Goal: Task Accomplishment & Management: Use online tool/utility

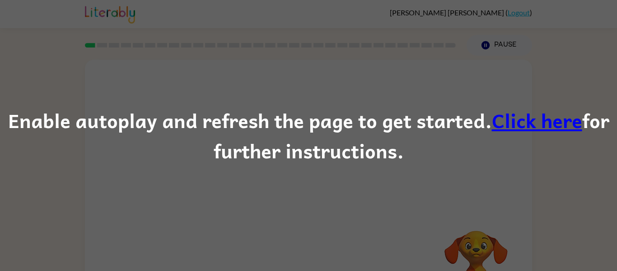
click at [522, 123] on link "Click here" at bounding box center [537, 120] width 90 height 30
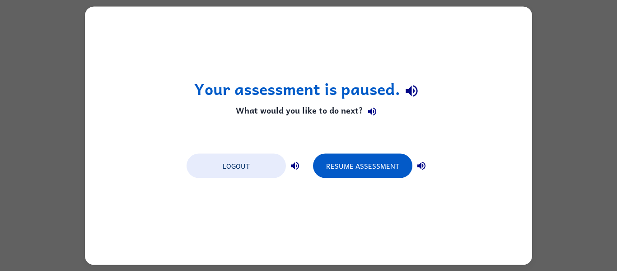
click at [324, 29] on div "Your assessment is paused. What would you like to do next? Logout Resume Assess…" at bounding box center [308, 135] width 447 height 258
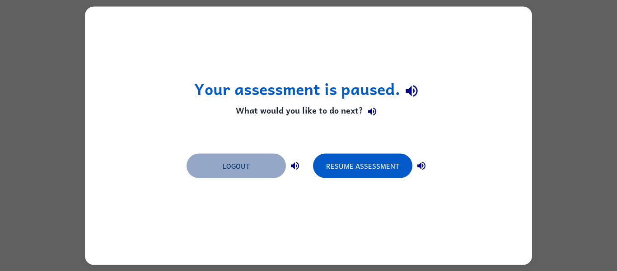
click at [262, 155] on button "Logout" at bounding box center [236, 165] width 99 height 24
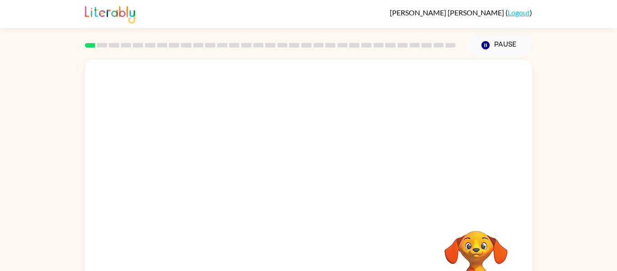
click at [427, 90] on div at bounding box center [308, 136] width 447 height 152
click at [316, 196] on icon "button" at bounding box center [309, 193] width 16 height 16
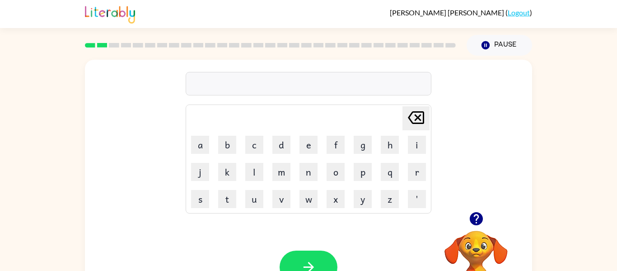
click at [222, 86] on div at bounding box center [309, 83] width 246 height 23
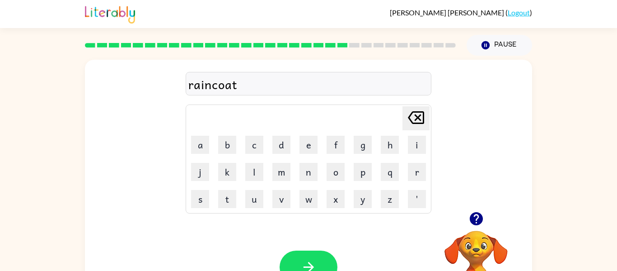
click at [209, 94] on div "raincoat" at bounding box center [309, 83] width 246 height 23
click at [211, 84] on div "raincoat" at bounding box center [308, 84] width 240 height 19
click at [214, 81] on div "raincoat" at bounding box center [308, 84] width 240 height 19
click at [212, 85] on div "raincoat" at bounding box center [308, 84] width 240 height 19
click at [478, 209] on button "button" at bounding box center [476, 218] width 23 height 23
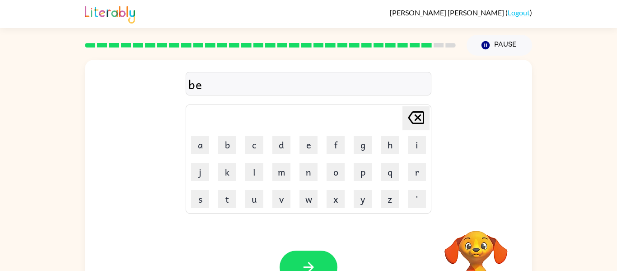
click at [476, 222] on video "Your browser must support playing .mp4 files to use Literably. Please try using…" at bounding box center [476, 261] width 90 height 90
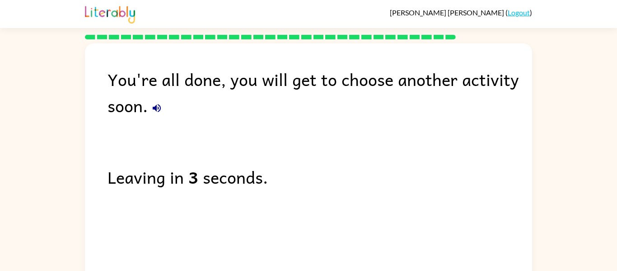
click at [148, 107] on button "button" at bounding box center [157, 108] width 18 height 18
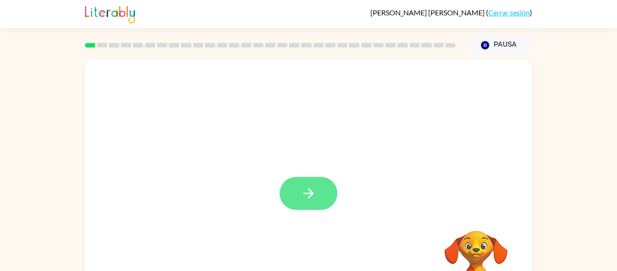
click at [302, 202] on button "button" at bounding box center [309, 193] width 58 height 33
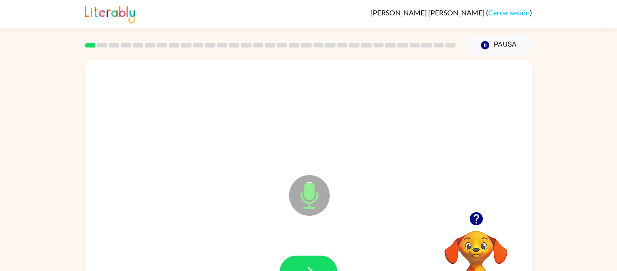
click at [321, 194] on icon at bounding box center [309, 195] width 41 height 41
click at [319, 258] on button "button" at bounding box center [309, 271] width 58 height 33
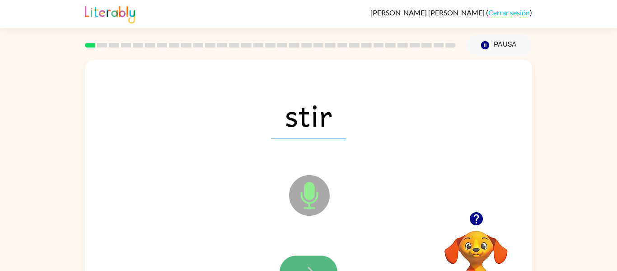
click at [318, 259] on button "button" at bounding box center [309, 271] width 58 height 33
click at [318, 259] on div at bounding box center [309, 271] width 58 height 33
click at [320, 265] on button "button" at bounding box center [309, 271] width 58 height 33
click at [319, 259] on button "button" at bounding box center [309, 271] width 58 height 33
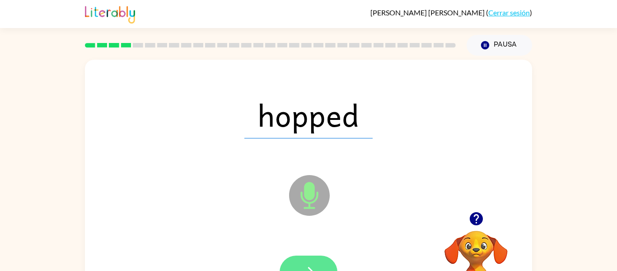
click at [314, 262] on button "button" at bounding box center [309, 271] width 58 height 33
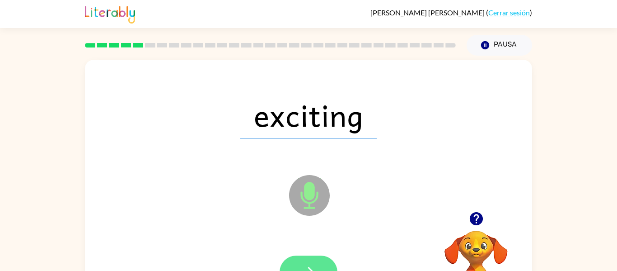
click at [322, 263] on button "button" at bounding box center [309, 271] width 58 height 33
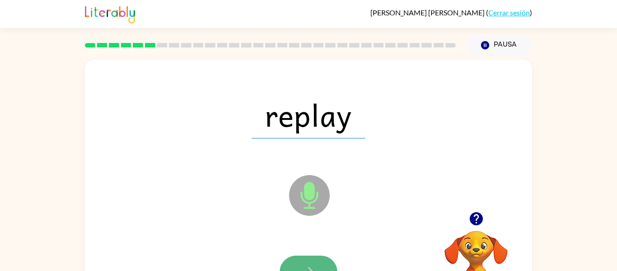
click at [315, 262] on button "button" at bounding box center [309, 271] width 58 height 33
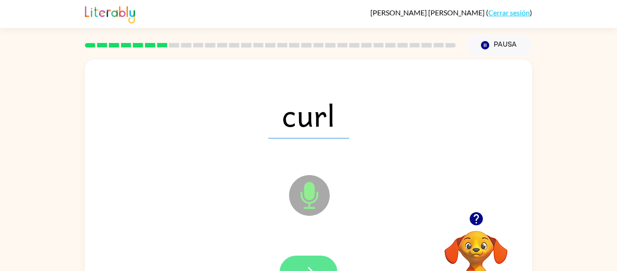
click at [324, 259] on button "button" at bounding box center [309, 271] width 58 height 33
click at [327, 259] on button "button" at bounding box center [309, 271] width 58 height 33
click at [321, 262] on button "button" at bounding box center [309, 271] width 58 height 33
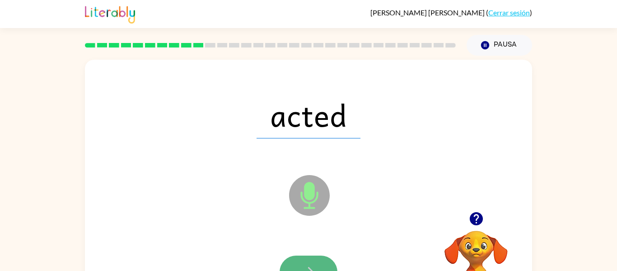
click at [329, 265] on button "button" at bounding box center [309, 271] width 58 height 33
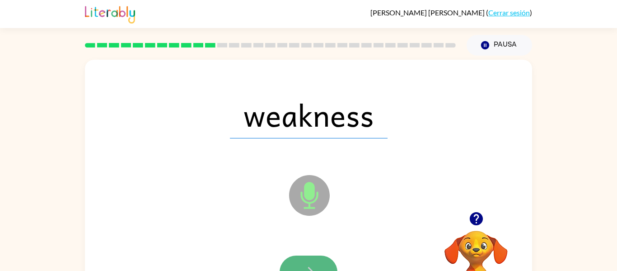
click at [315, 256] on button "button" at bounding box center [309, 271] width 58 height 33
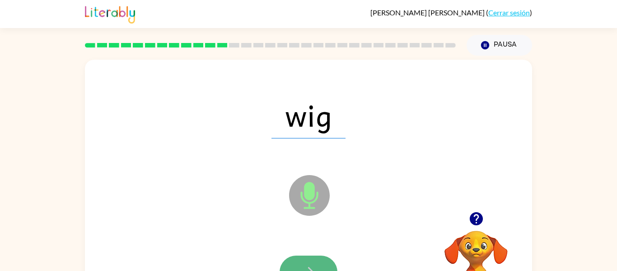
click at [319, 263] on button "button" at bounding box center [309, 271] width 58 height 33
click at [319, 260] on button "button" at bounding box center [309, 271] width 58 height 33
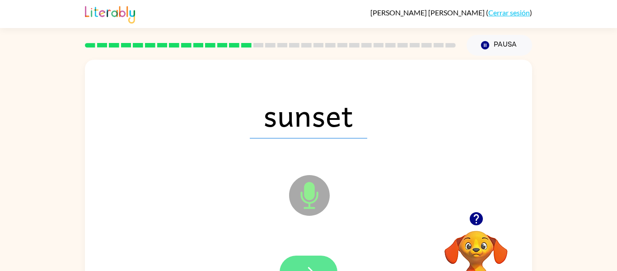
click at [323, 263] on button "button" at bounding box center [309, 271] width 58 height 33
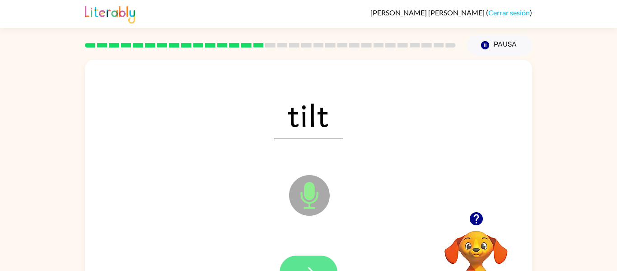
click at [314, 264] on icon "button" at bounding box center [309, 272] width 16 height 16
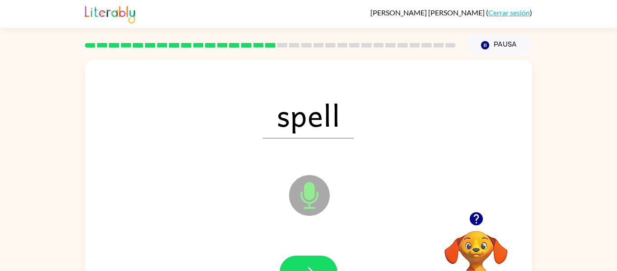
click at [353, 222] on icon "Micrófono El micrófono está aquí para cuando sea tu turno de hablar" at bounding box center [355, 207] width 136 height 68
click at [512, 45] on button "Pausa Pausa" at bounding box center [500, 45] width 66 height 21
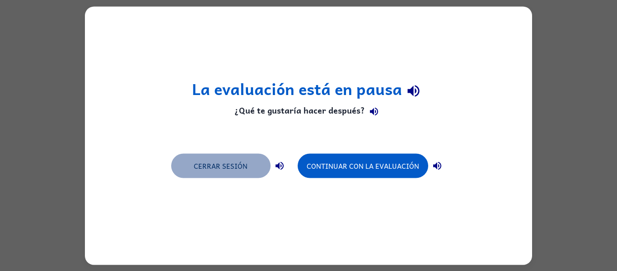
click at [260, 168] on button "Cerrar sesión" at bounding box center [220, 165] width 99 height 24
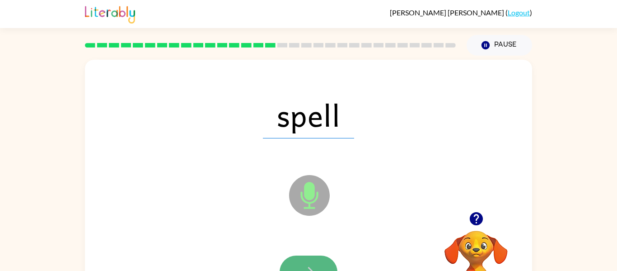
click at [324, 257] on button "button" at bounding box center [309, 271] width 58 height 33
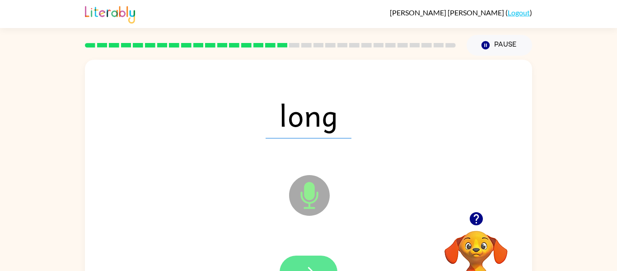
click at [321, 260] on button "button" at bounding box center [309, 271] width 58 height 33
click at [310, 262] on button "button" at bounding box center [309, 271] width 58 height 33
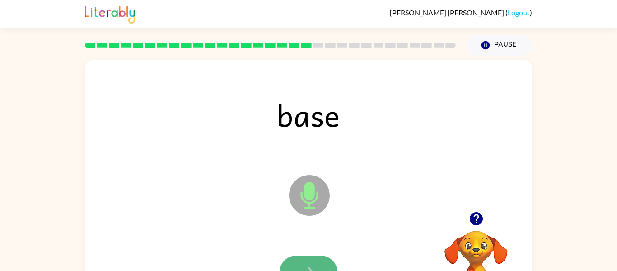
click at [326, 262] on button "button" at bounding box center [309, 271] width 58 height 33
click at [323, 263] on button "button" at bounding box center [309, 271] width 58 height 33
click at [326, 262] on button "button" at bounding box center [309, 271] width 58 height 33
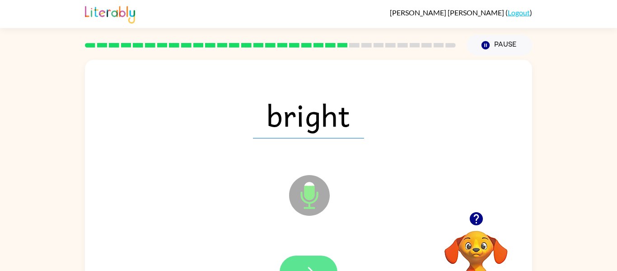
click at [317, 260] on button "button" at bounding box center [309, 271] width 58 height 33
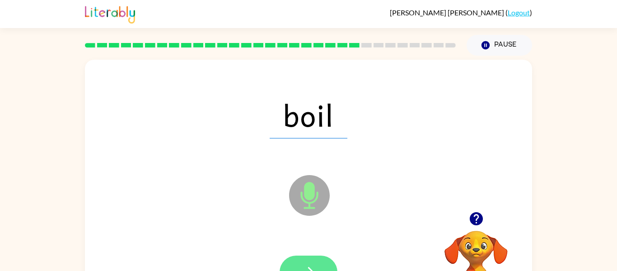
click at [323, 260] on button "button" at bounding box center [309, 271] width 58 height 33
click at [314, 261] on button "button" at bounding box center [309, 271] width 58 height 33
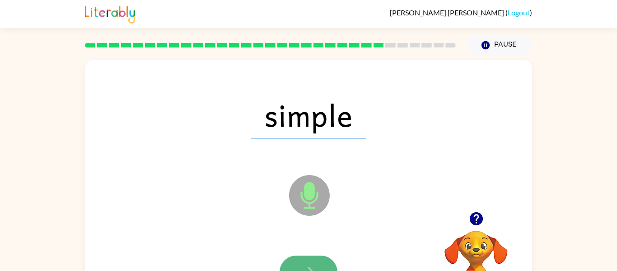
click at [318, 263] on button "button" at bounding box center [309, 271] width 58 height 33
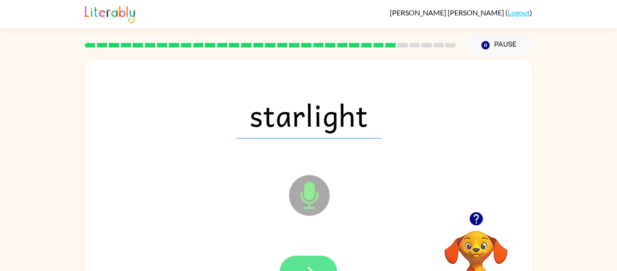
click at [313, 260] on button "button" at bounding box center [309, 271] width 58 height 33
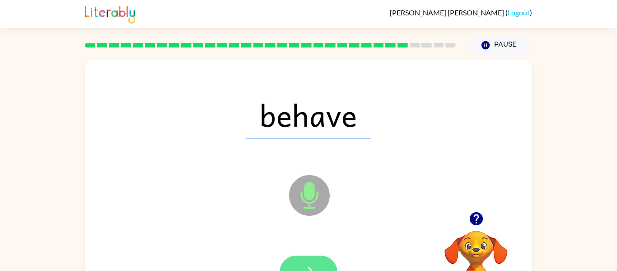
click at [320, 260] on button "button" at bounding box center [309, 271] width 58 height 33
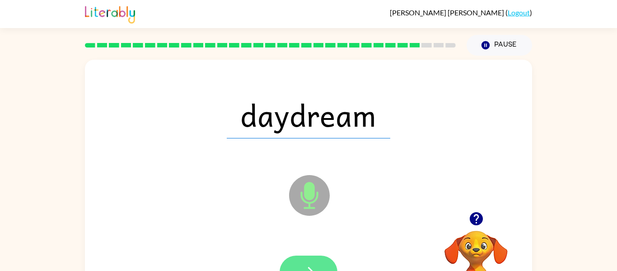
click at [318, 262] on button "button" at bounding box center [309, 271] width 58 height 33
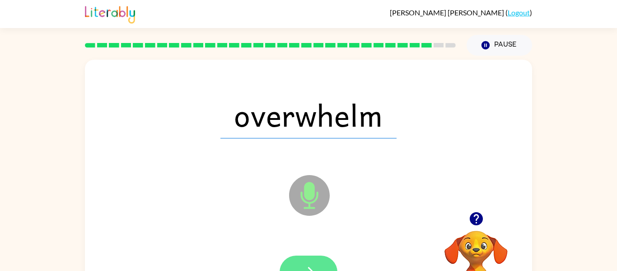
click at [320, 261] on button "button" at bounding box center [309, 271] width 58 height 33
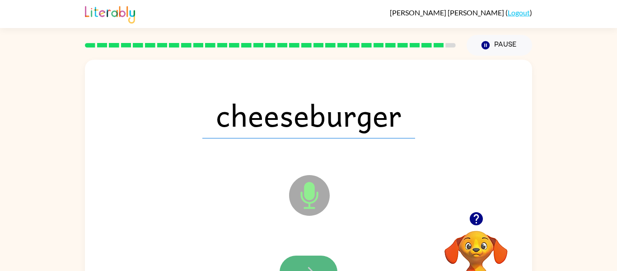
click at [305, 269] on icon "button" at bounding box center [309, 272] width 16 height 16
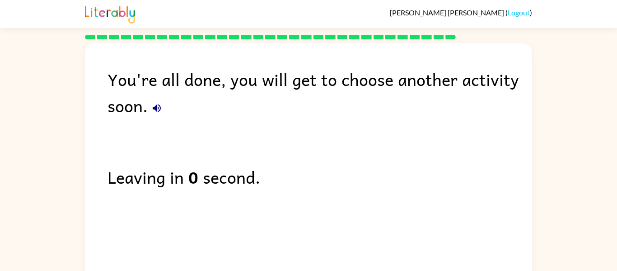
click at [73, 209] on div "You're all done, you will get to choose another activity soon. Leaving in 0 sec…" at bounding box center [308, 170] width 617 height 262
